Goal: Information Seeking & Learning: Learn about a topic

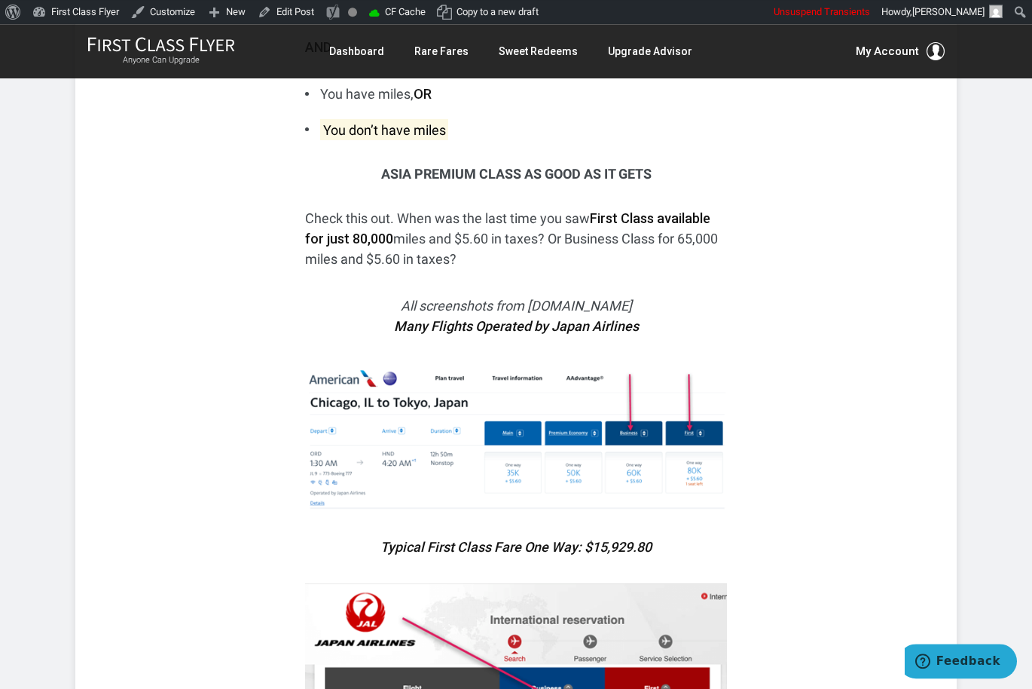
scroll to position [2133, 0]
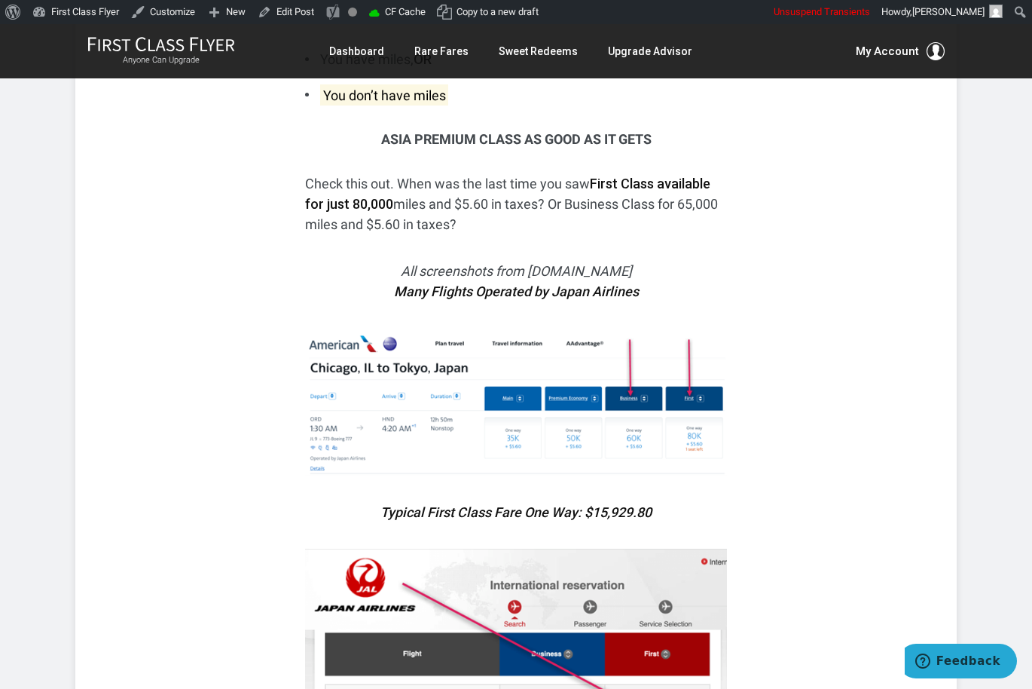
click at [576, 402] on img at bounding box center [516, 402] width 422 height 148
click at [572, 402] on img at bounding box center [516, 402] width 422 height 148
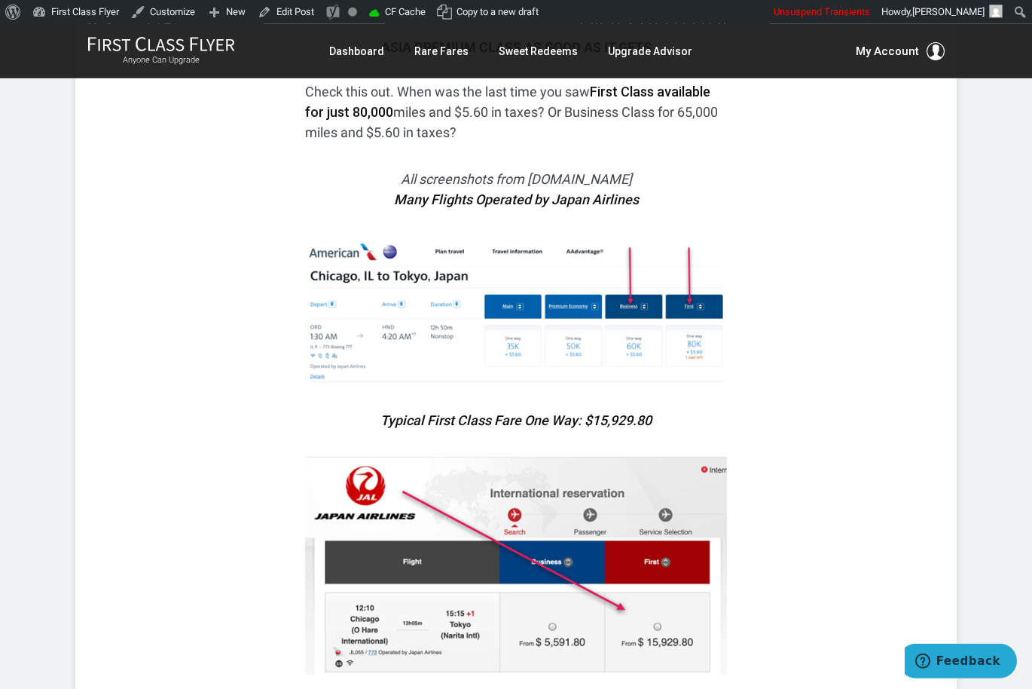
scroll to position [2242, 0]
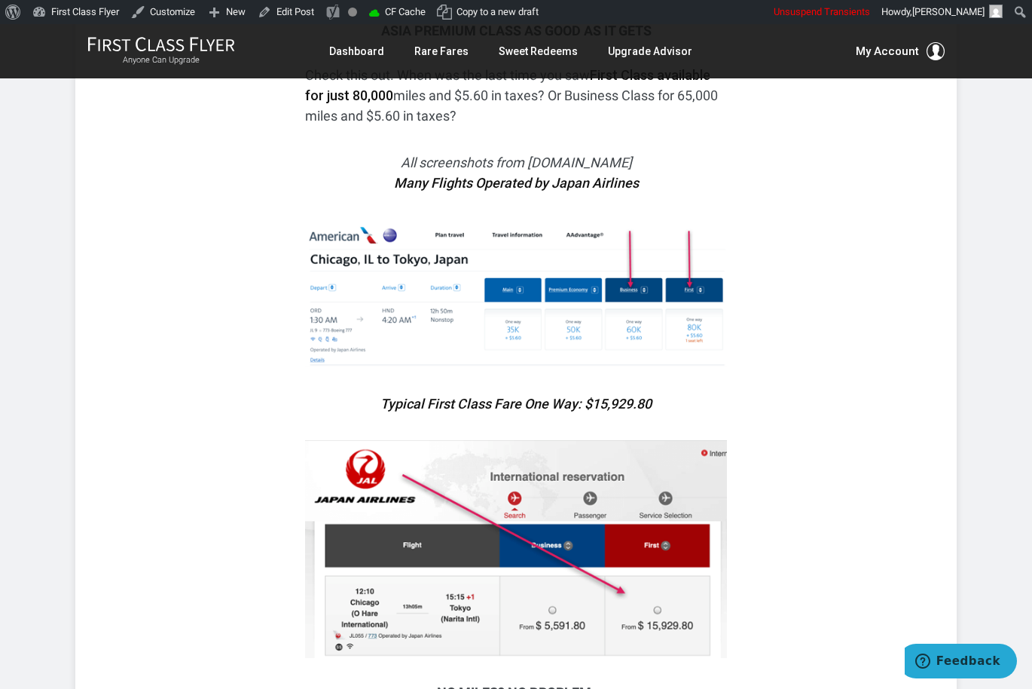
click at [725, 219] on img at bounding box center [516, 293] width 422 height 148
click at [655, 266] on img at bounding box center [516, 293] width 422 height 148
click at [627, 276] on img at bounding box center [516, 293] width 422 height 148
click at [616, 278] on img at bounding box center [516, 293] width 422 height 148
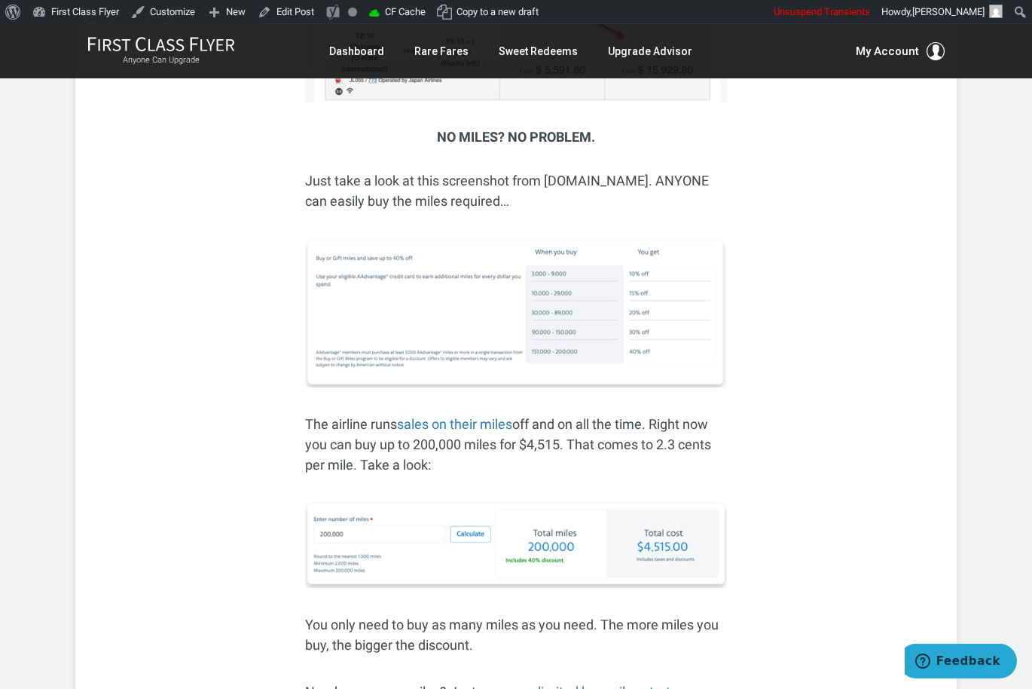
scroll to position [2844, 0]
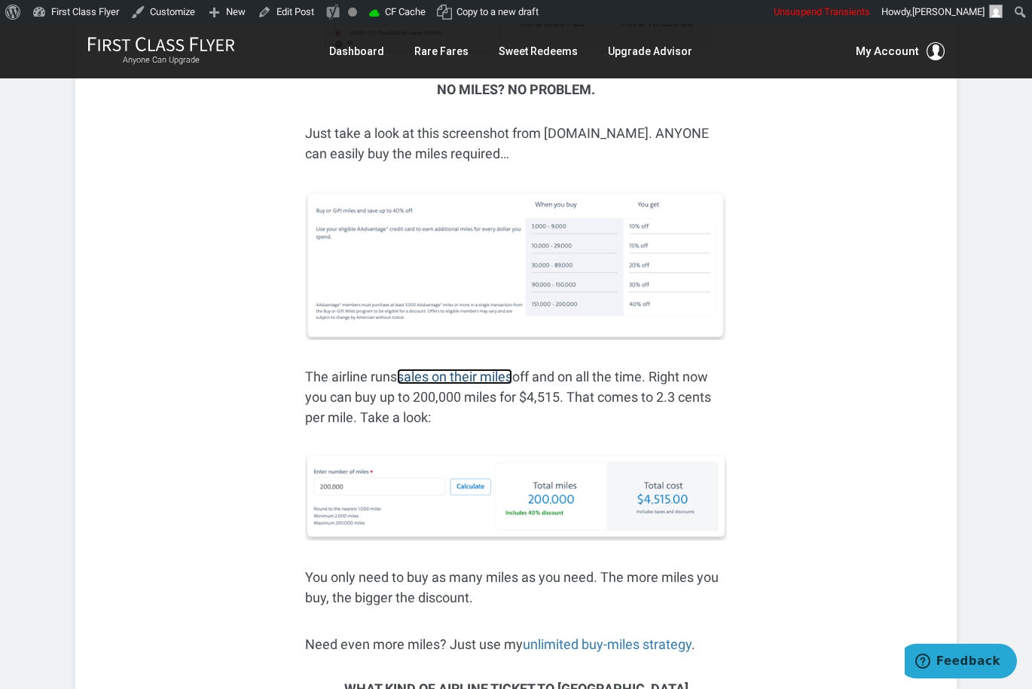
click at [503, 368] on link "sales on their miles" at bounding box center [454, 376] width 115 height 16
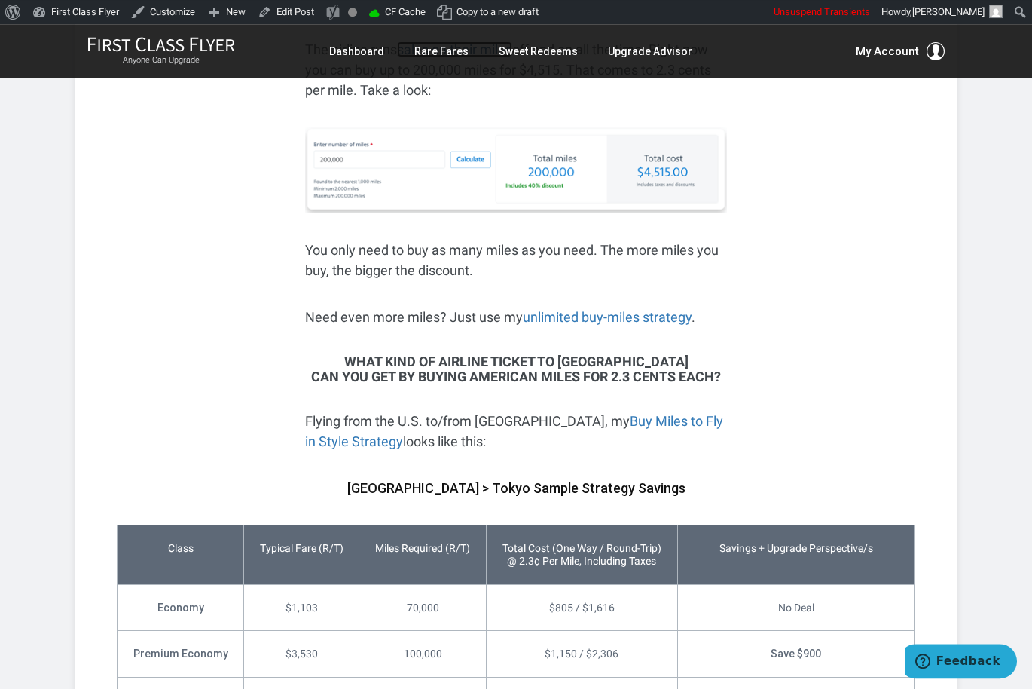
scroll to position [3194, 0]
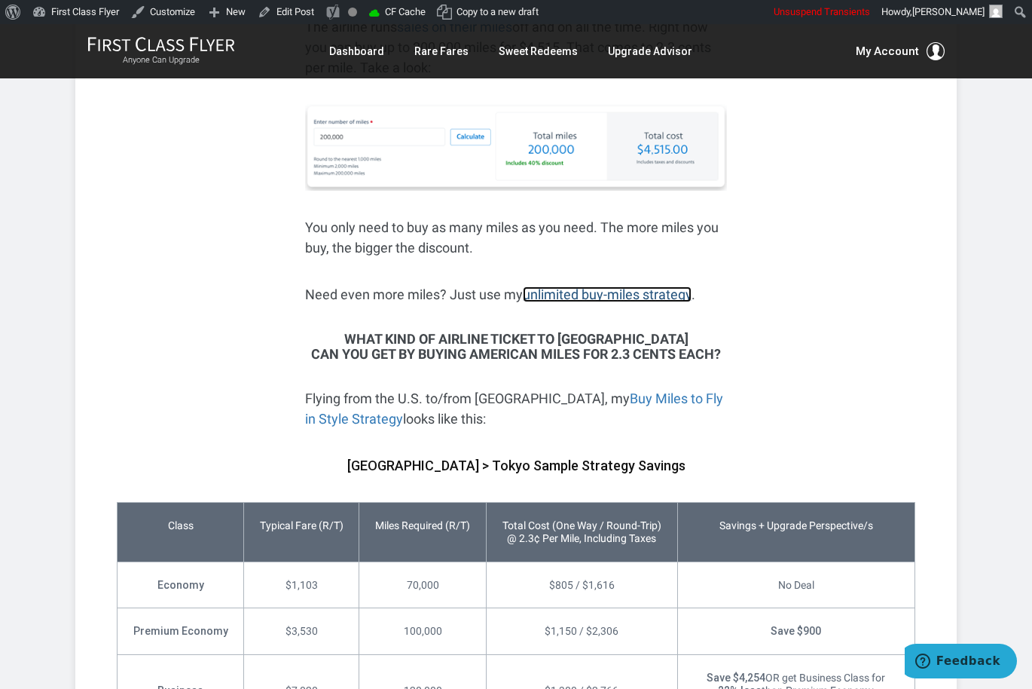
click at [673, 286] on link "unlimited buy-miles strategy" at bounding box center [607, 294] width 169 height 16
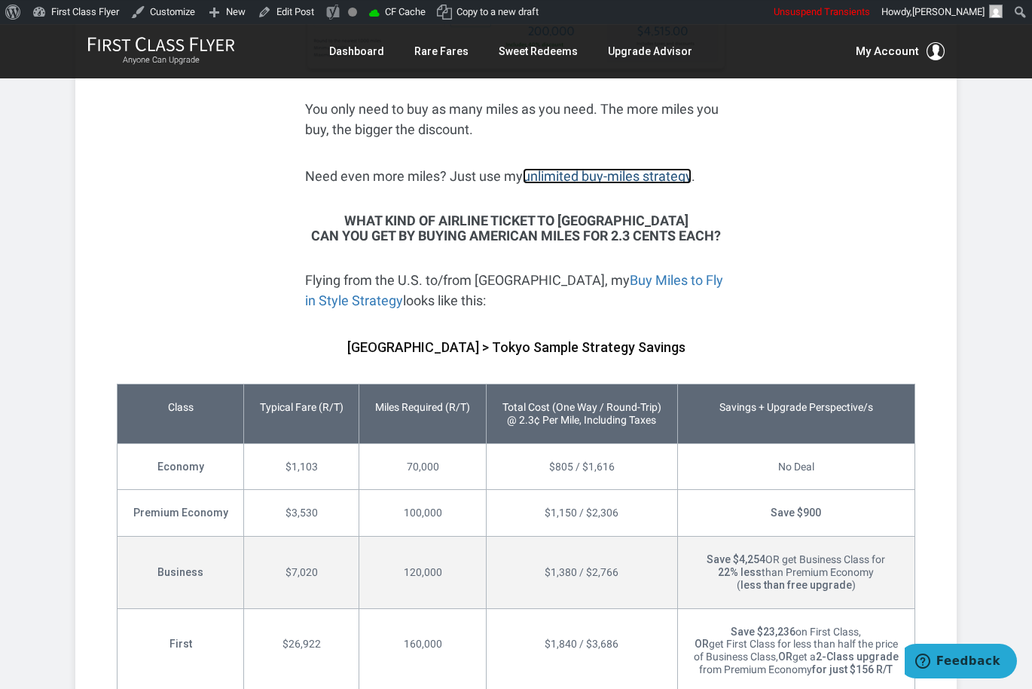
scroll to position [3327, 0]
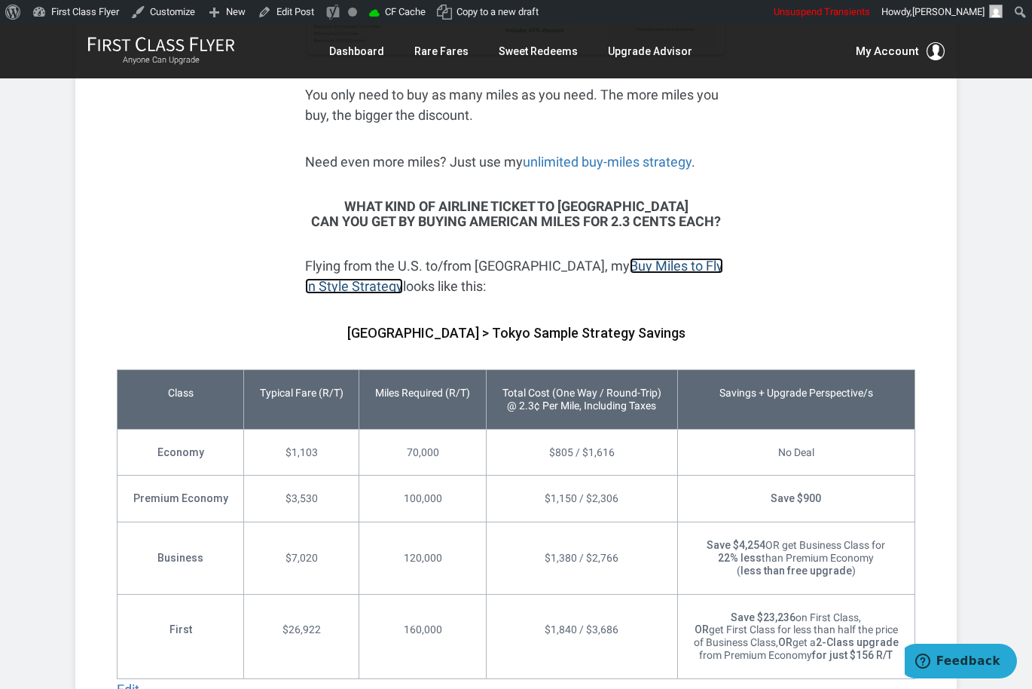
click at [600, 258] on link "Buy Miles to Fly in Style Strategy" at bounding box center [514, 276] width 418 height 36
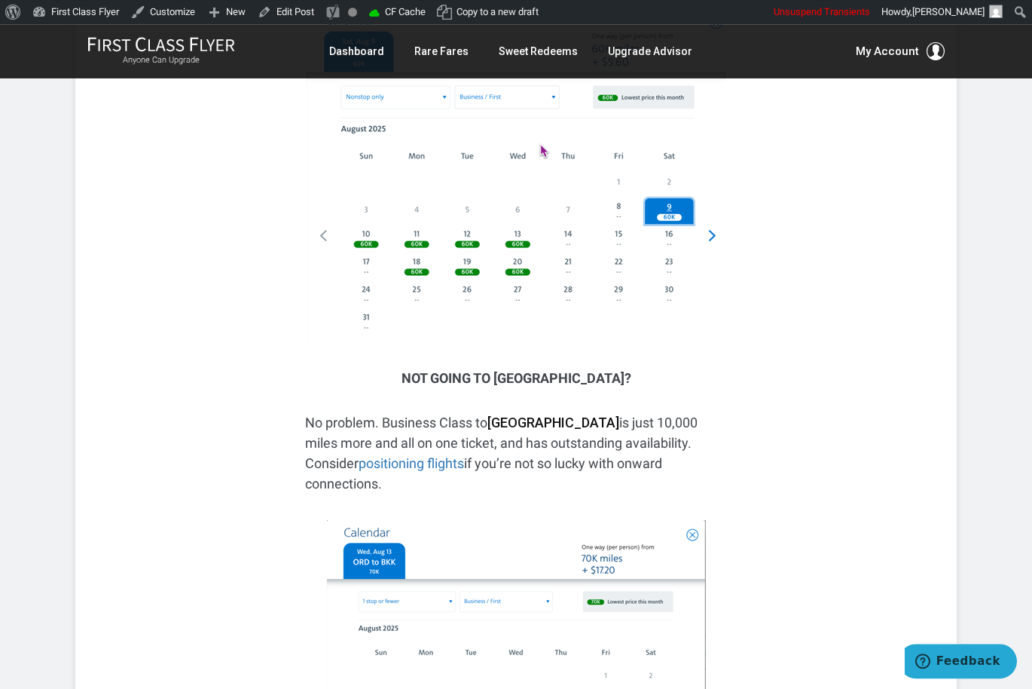
scroll to position [5954, 0]
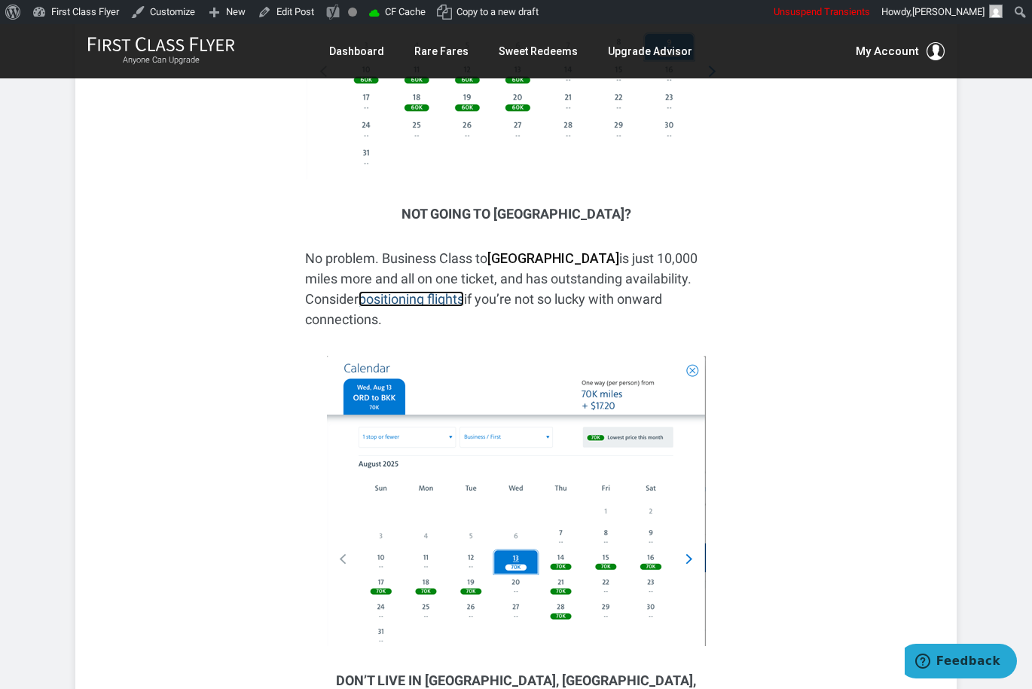
click at [464, 291] on link "positioning flights" at bounding box center [411, 299] width 105 height 16
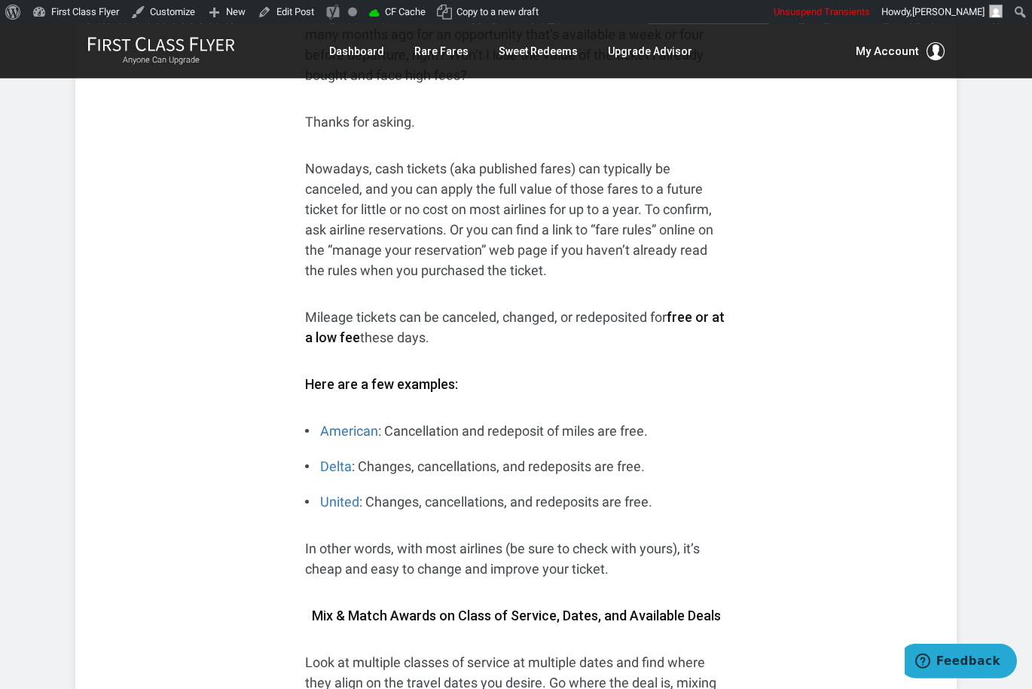
scroll to position [7574, 0]
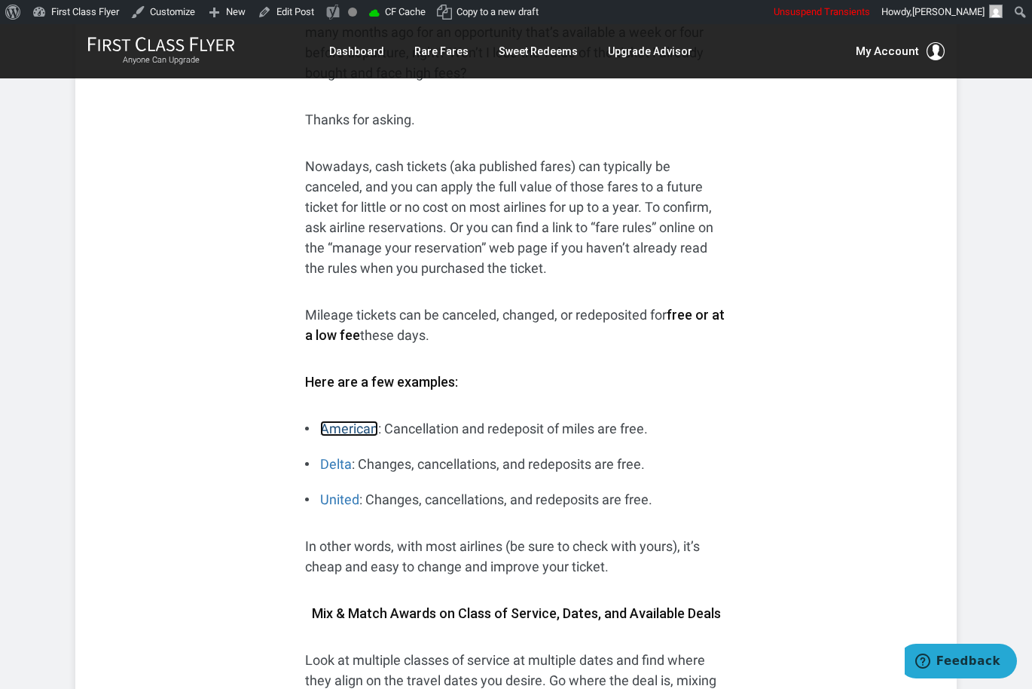
click at [334, 420] on link "American" at bounding box center [349, 428] width 58 height 16
click at [340, 456] on link "Delta" at bounding box center [336, 464] width 32 height 16
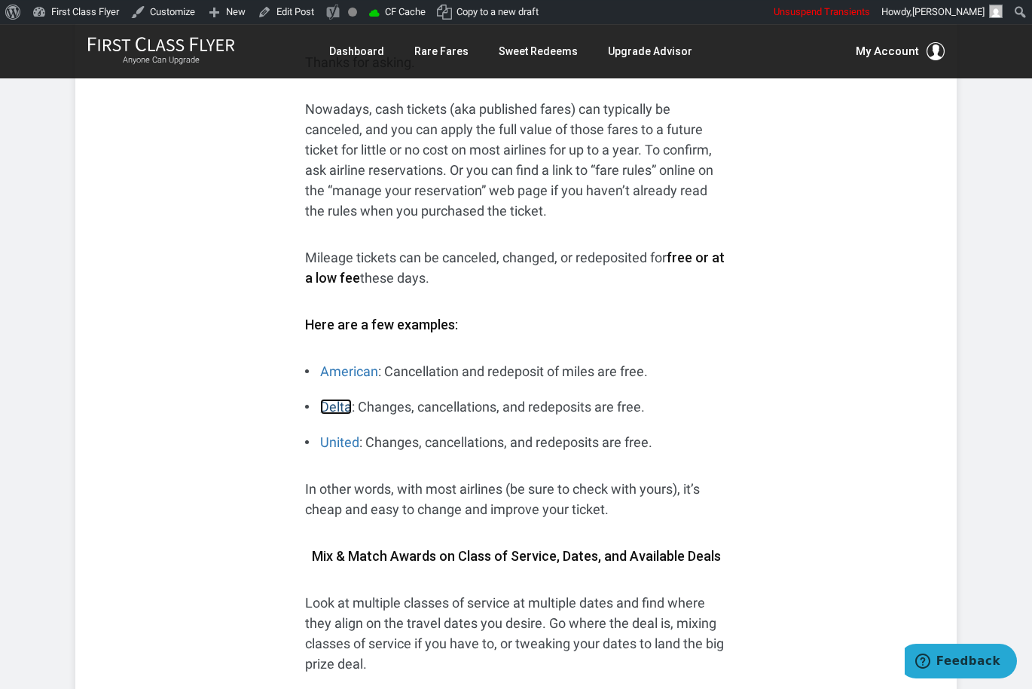
scroll to position [7634, 0]
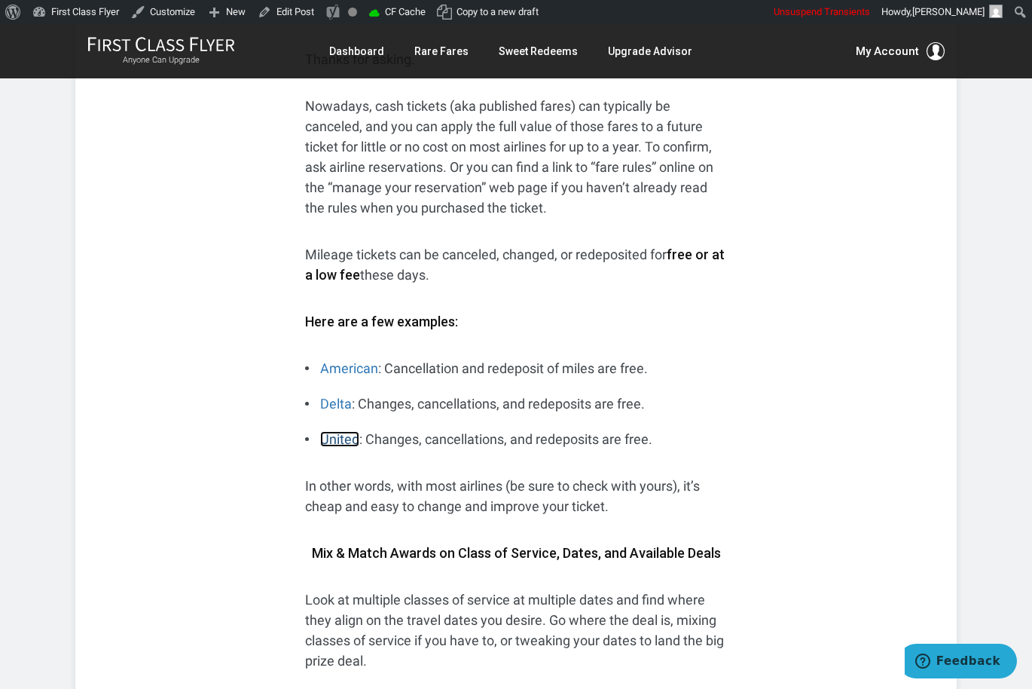
click at [351, 431] on link "United" at bounding box center [339, 439] width 39 height 16
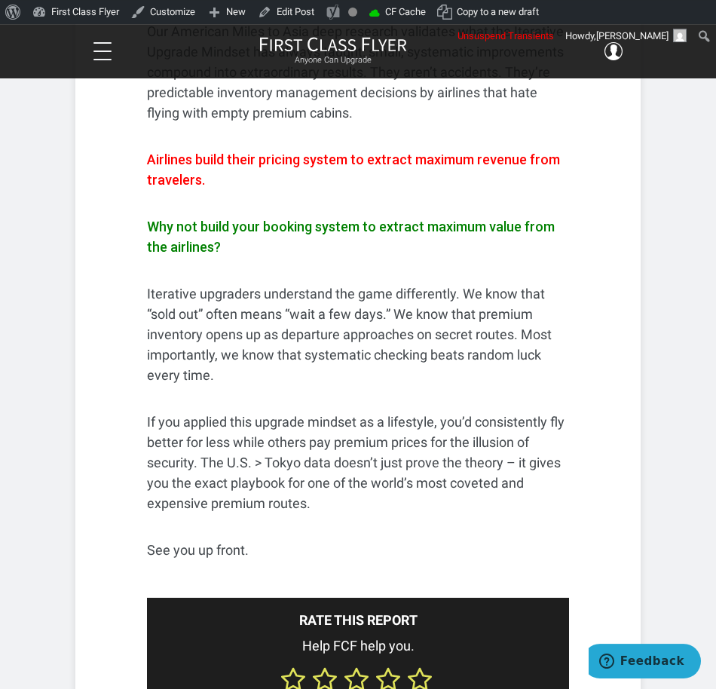
scroll to position [9460, 0]
